Goal: Task Accomplishment & Management: Use online tool/utility

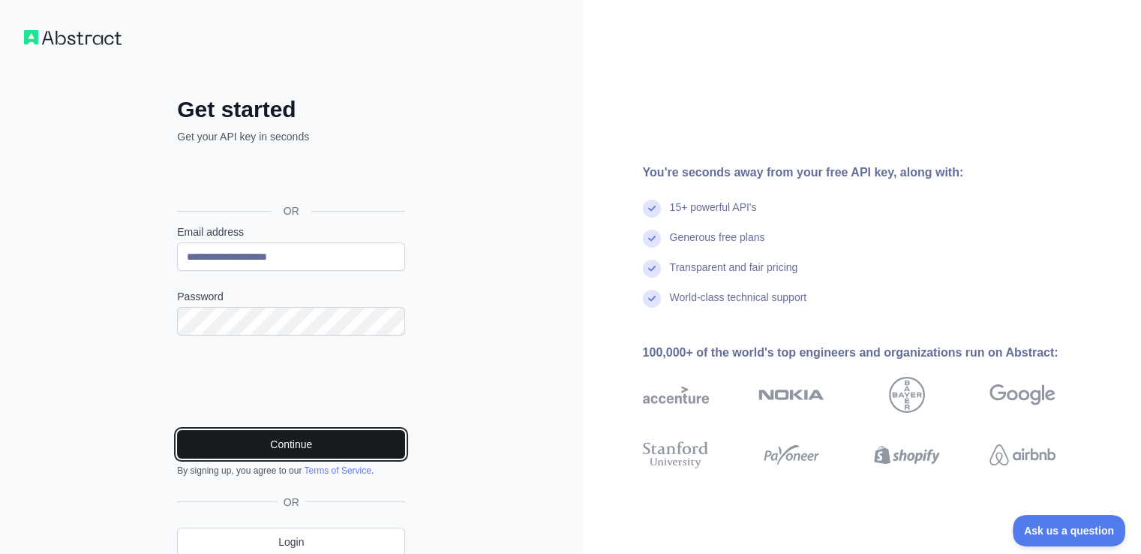
click at [276, 442] on button "Continue" at bounding box center [291, 444] width 228 height 29
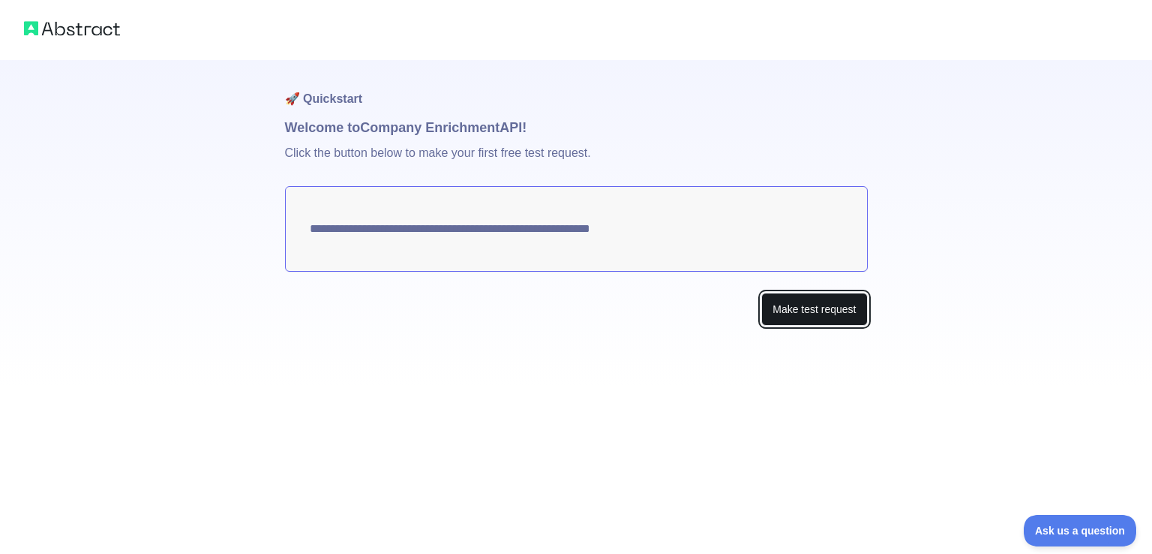
click at [806, 311] on button "Make test request" at bounding box center [814, 310] width 106 height 34
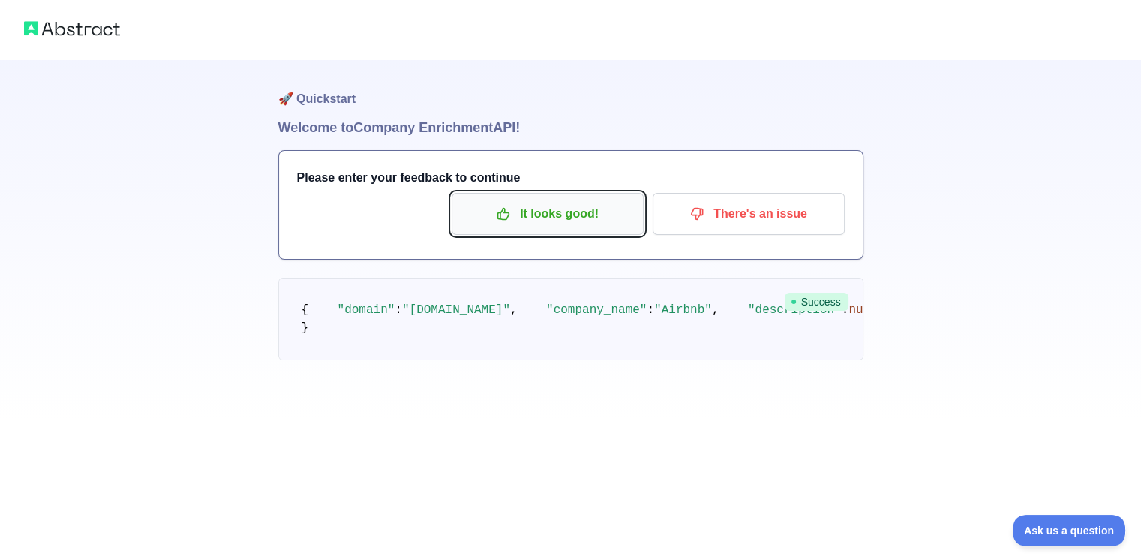
click at [581, 216] on p "It looks good!" at bounding box center [548, 214] width 170 height 26
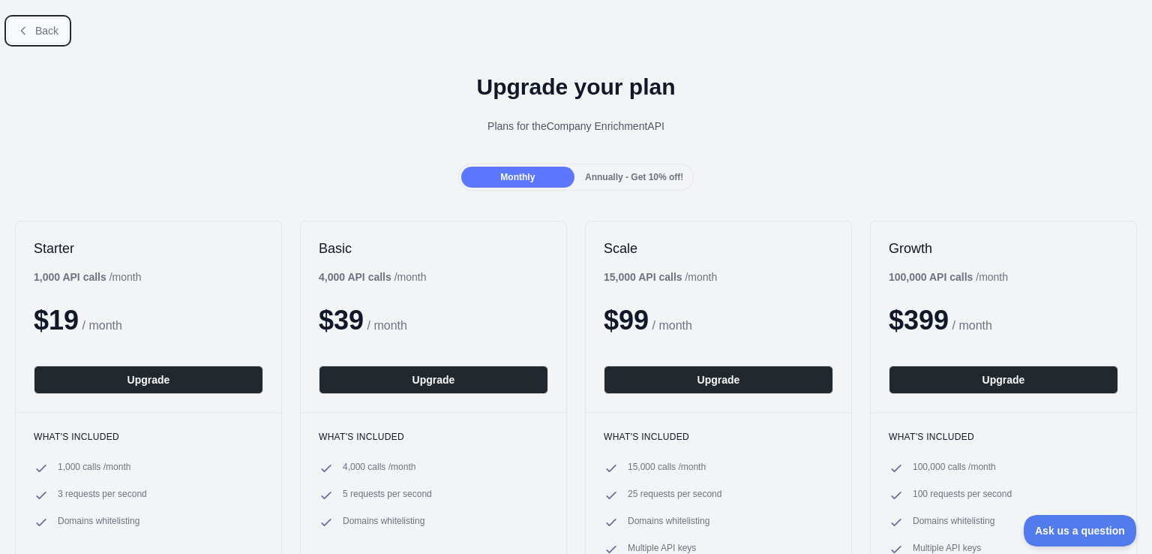
click at [47, 31] on span "Back" at bounding box center [46, 31] width 23 height 12
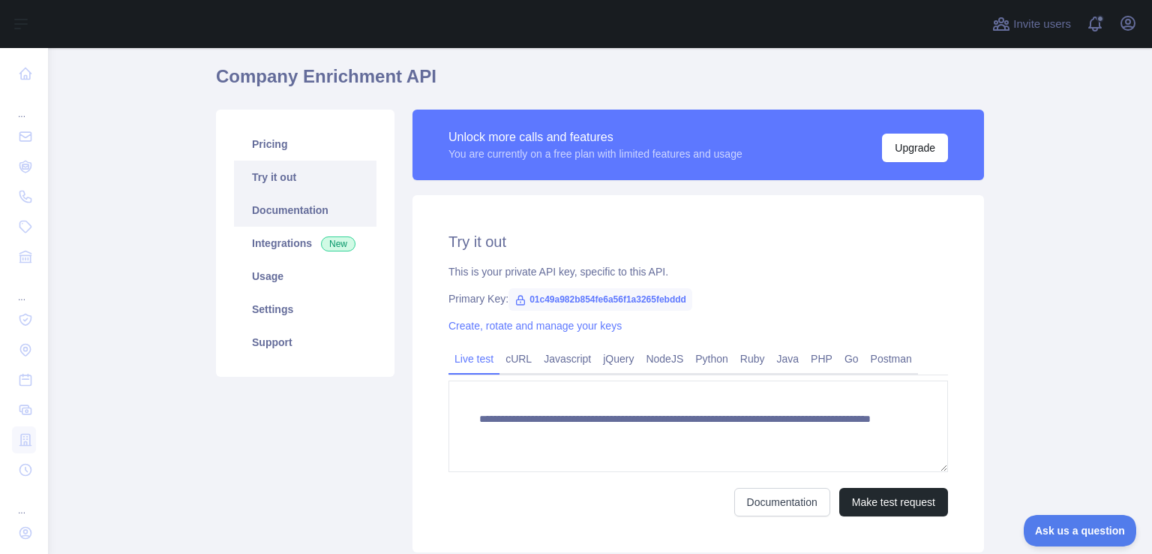
scroll to position [75, 0]
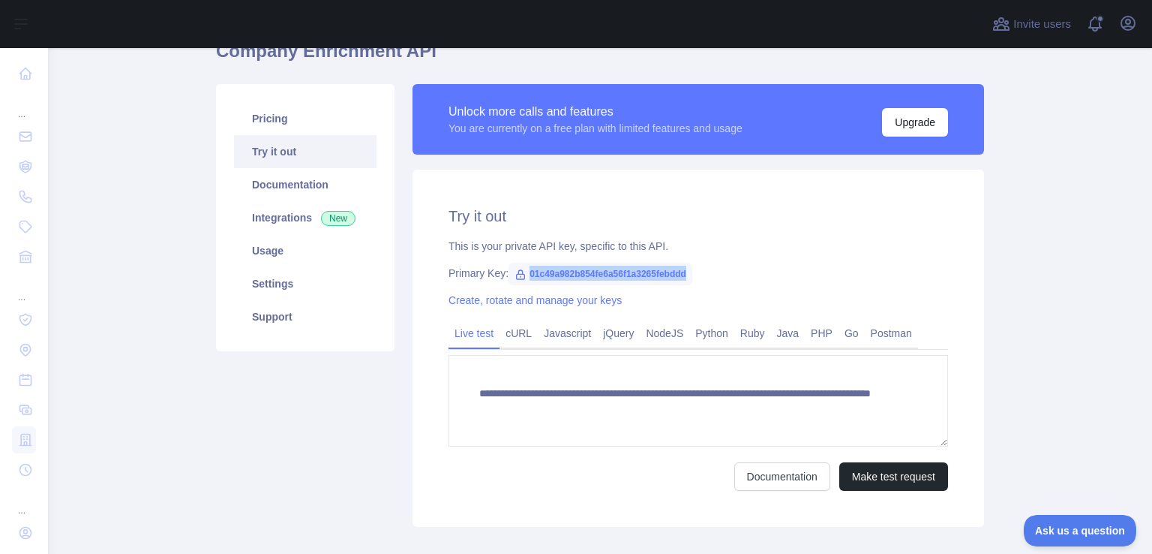
drag, startPoint x: 680, startPoint y: 272, endPoint x: 521, endPoint y: 269, distance: 159.8
click at [521, 269] on span "01c49a982b854fe6a56f1a3265febddd" at bounding box center [601, 274] width 184 height 23
copy span "01c49a982b854fe6a56f1a3265febddd"
click at [760, 475] on link "Documentation" at bounding box center [782, 476] width 96 height 29
copy span "01c49a982b854fe6a56f1a3265febddd"
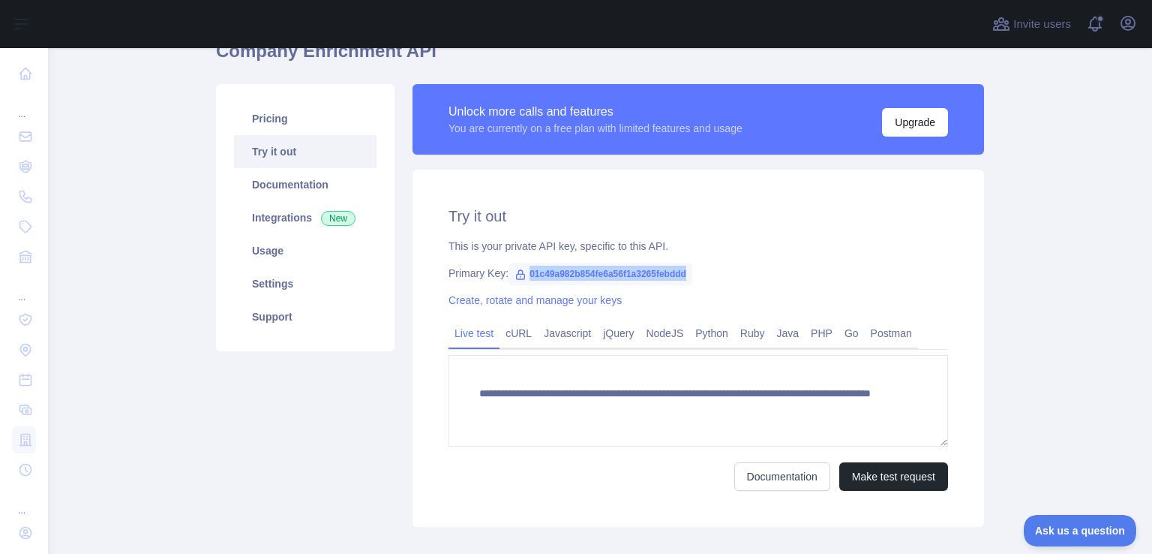
copy span "01c49a982b854fe6a56f1a3265febddd"
